Goal: Browse casually

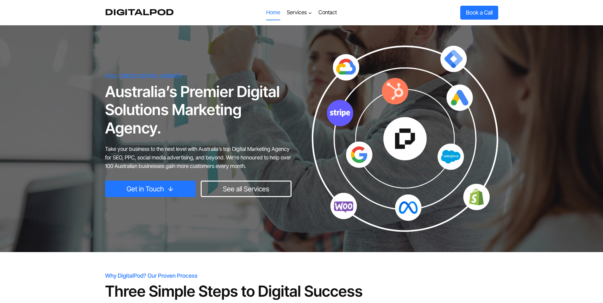
click at [189, 14] on div at bounding box center [220, 12] width 86 height 25
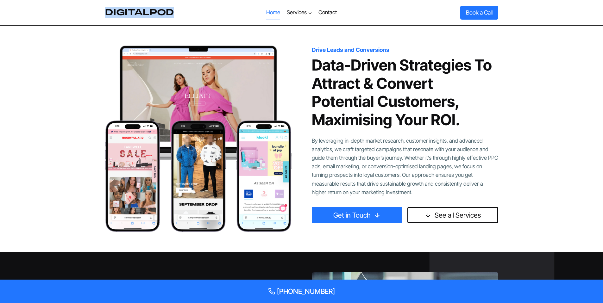
scroll to position [837, 0]
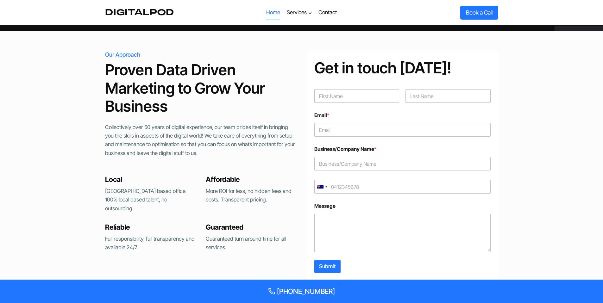
scroll to position [1448, 0]
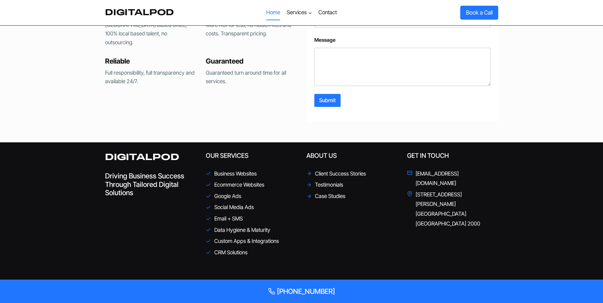
click at [99, 217] on div "DIGITALPOD Driving Business Success Through Tailored Digital Solutions Our Serv…" at bounding box center [301, 211] width 408 height 139
